Goal: Task Accomplishment & Management: Manage account settings

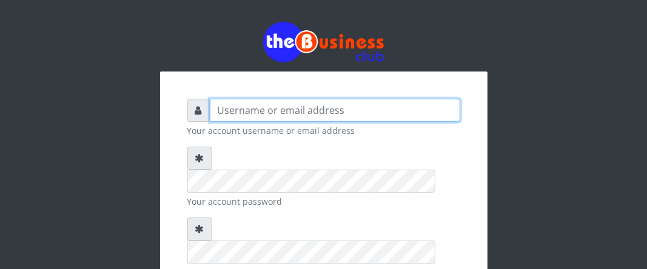
type input "Boboyen"
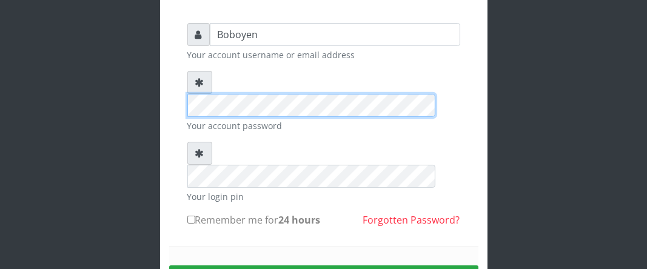
scroll to position [147, 0]
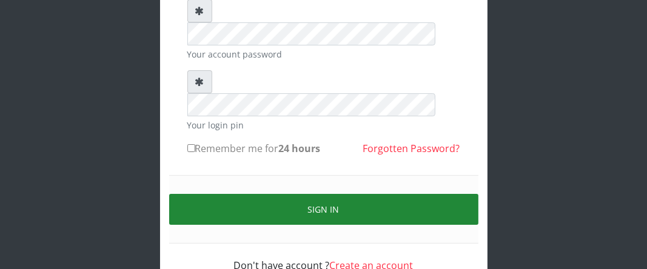
click at [286, 194] on button "Sign in" at bounding box center [323, 209] width 309 height 31
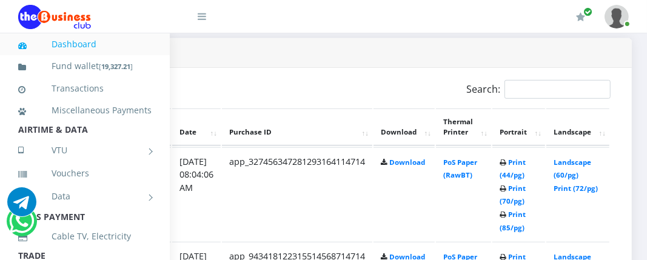
scroll to position [606, 252]
